Goal: Find specific page/section: Find specific page/section

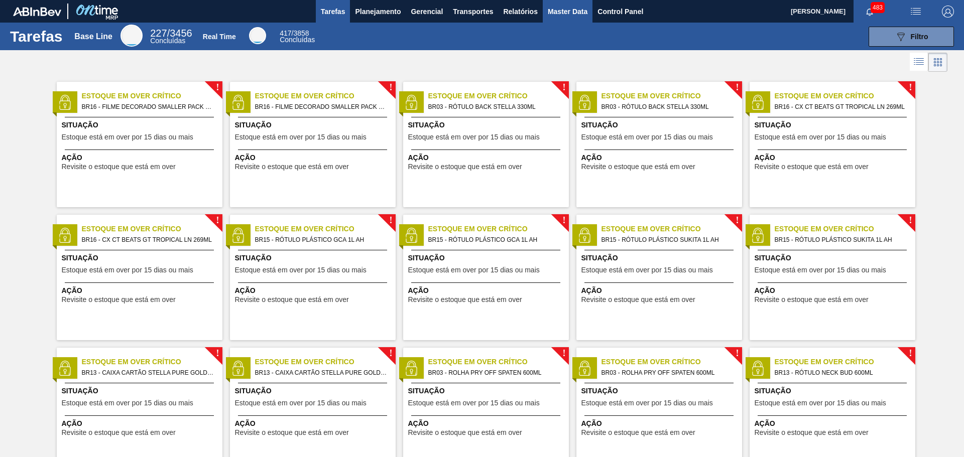
click at [563, 12] on span "Master Data" at bounding box center [568, 12] width 40 height 12
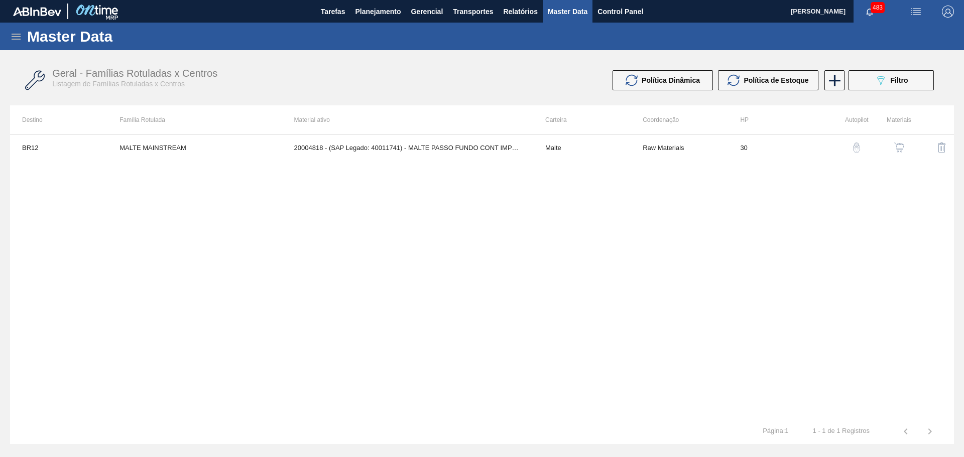
click at [12, 35] on icon at bounding box center [16, 37] width 12 height 12
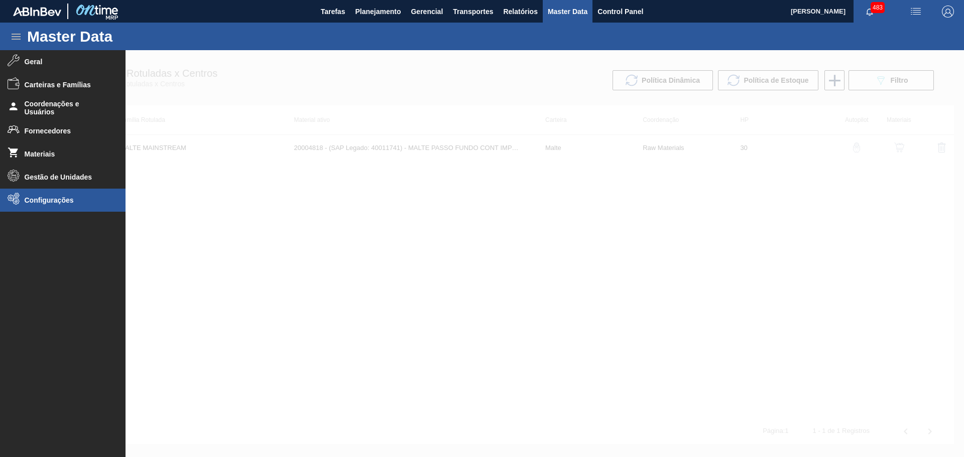
click at [62, 199] on span "Configurações" at bounding box center [66, 200] width 83 height 8
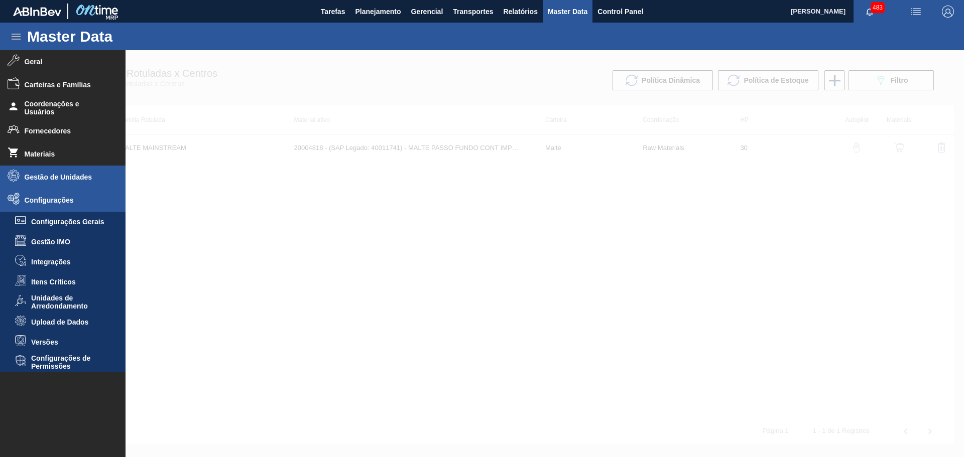
click at [73, 176] on span "Gestão de Unidades" at bounding box center [66, 177] width 83 height 8
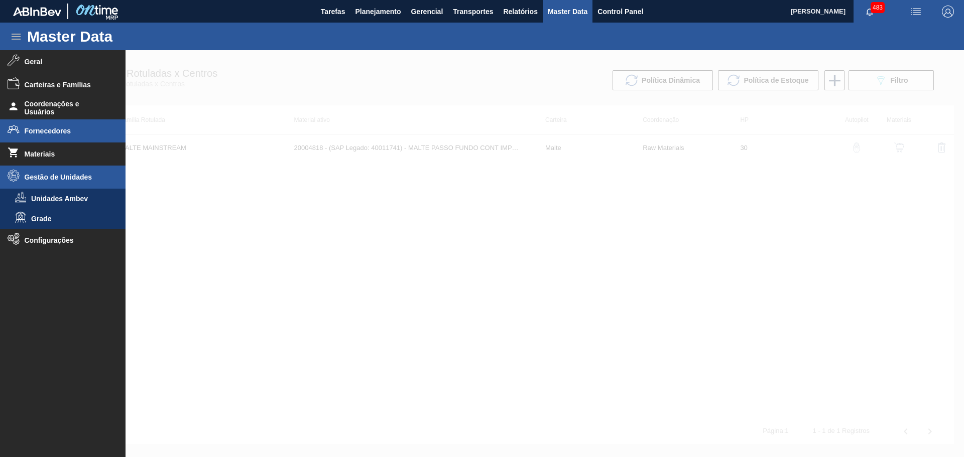
click at [77, 132] on span "Fornecedores" at bounding box center [66, 131] width 83 height 8
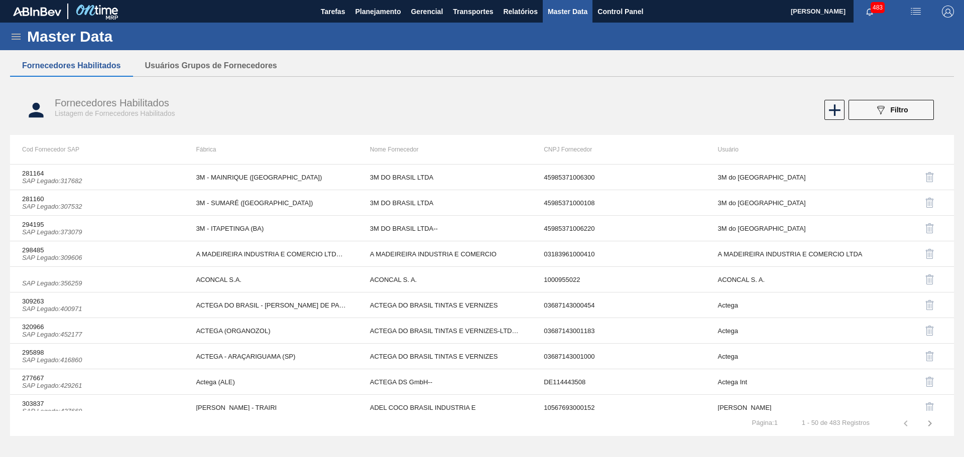
click at [20, 39] on icon at bounding box center [16, 37] width 9 height 6
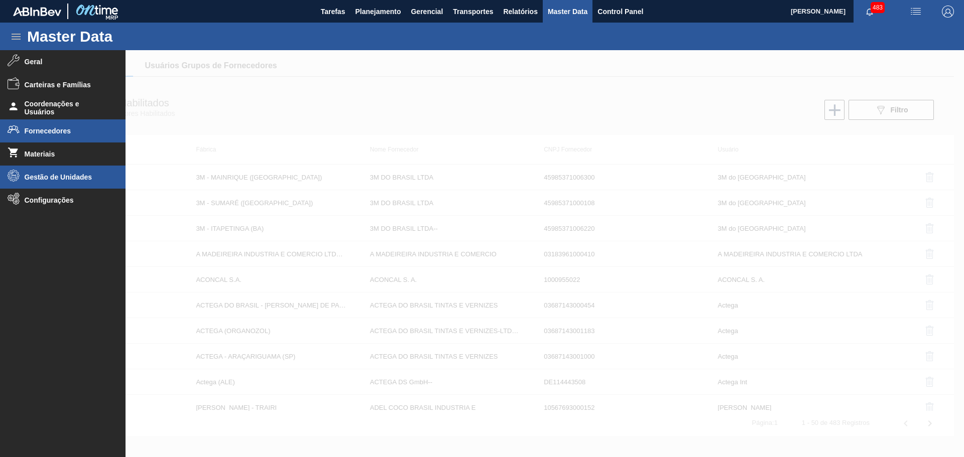
click at [76, 172] on li "Gestão de Unidades" at bounding box center [63, 177] width 126 height 23
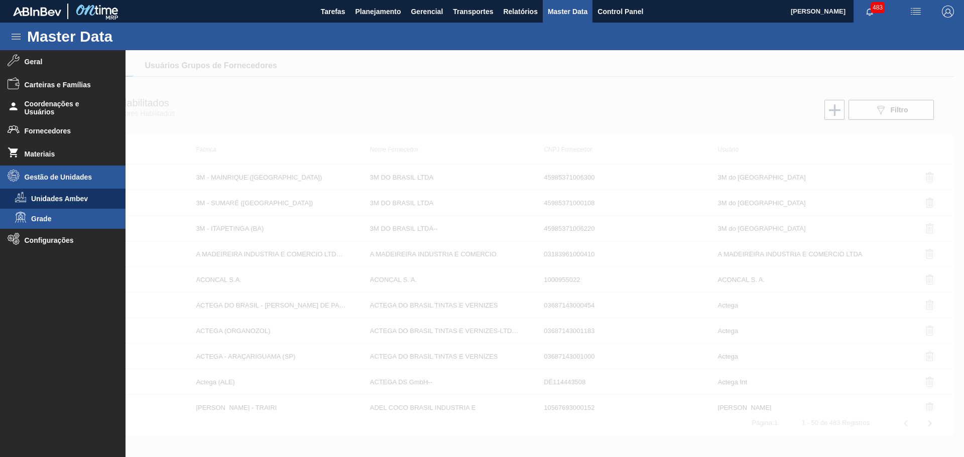
click at [53, 220] on span "Grade" at bounding box center [69, 219] width 77 height 8
